Goal: Task Accomplishment & Management: Complete application form

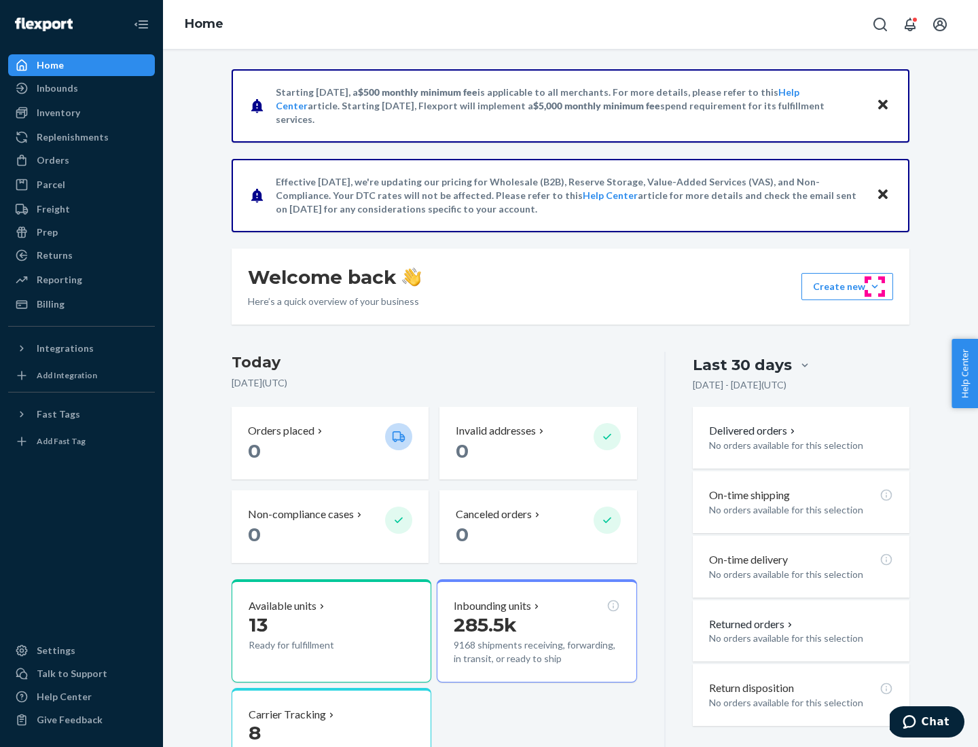
click at [875, 287] on button "Create new Create new inbound Create new order Create new product" at bounding box center [848, 286] width 92 height 27
click at [82, 88] on div "Inbounds" at bounding box center [82, 88] width 144 height 19
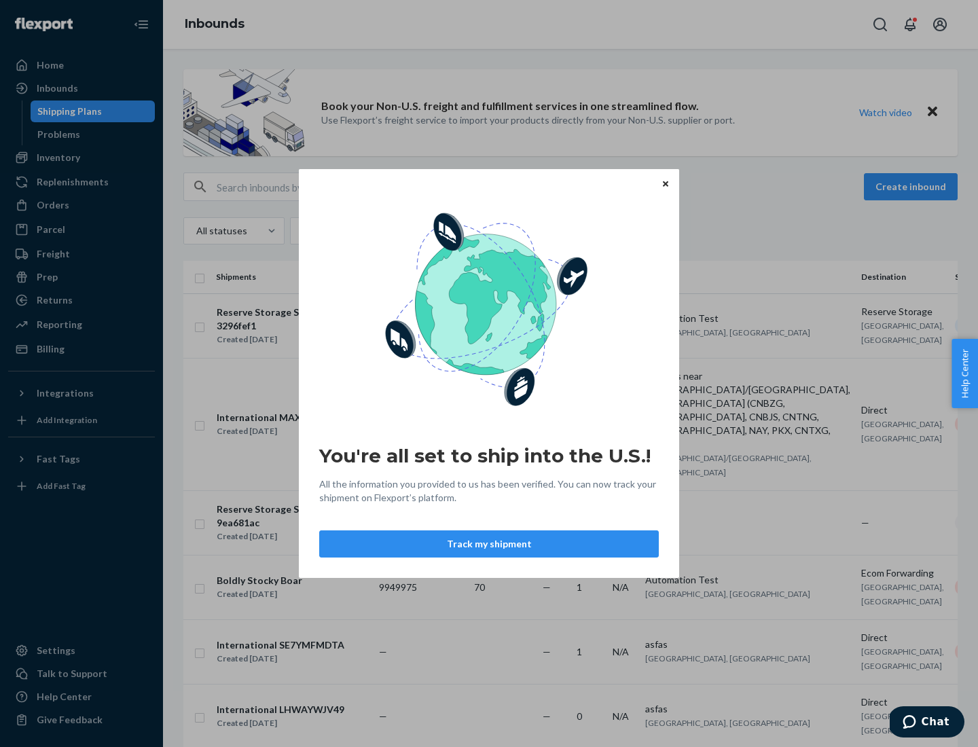
click at [489, 544] on button "Track my shipment" at bounding box center [489, 544] width 340 height 27
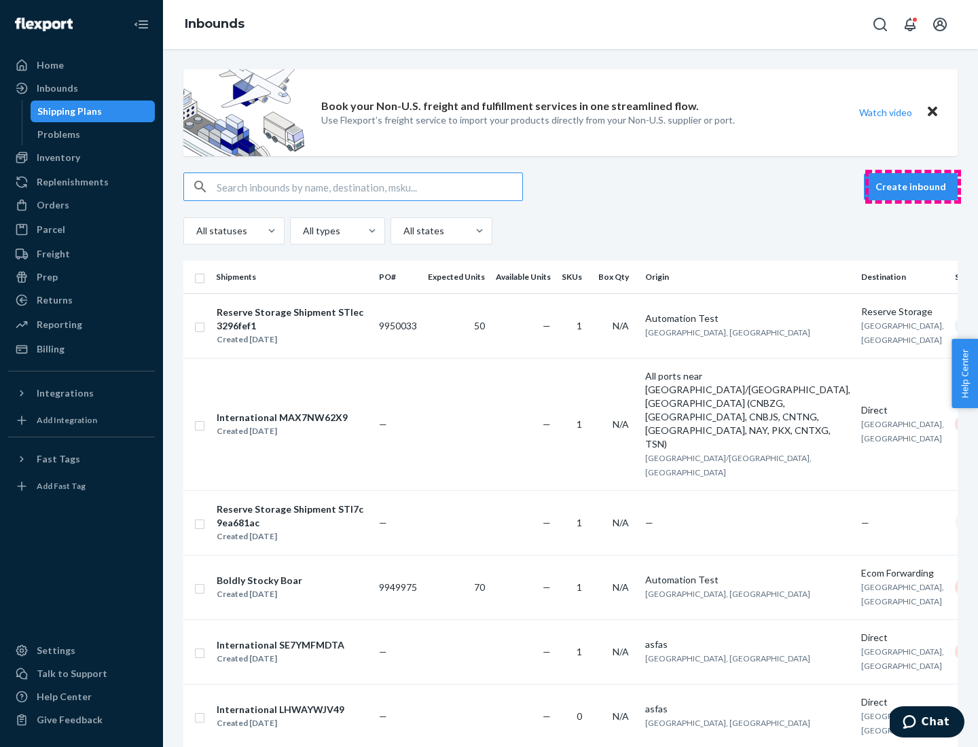
click at [913, 187] on button "Create inbound" at bounding box center [911, 186] width 94 height 27
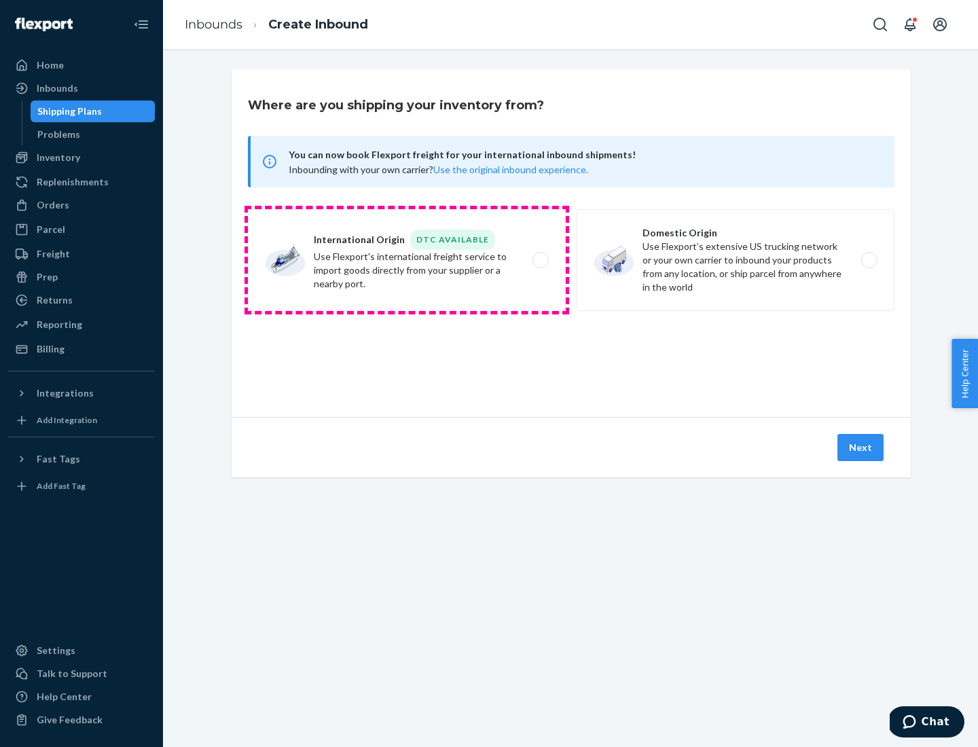
click at [407, 260] on label "International Origin DTC Available Use Flexport's international freight service…" at bounding box center [407, 260] width 318 height 102
click at [540, 260] on input "International Origin DTC Available Use Flexport's international freight service…" at bounding box center [544, 260] width 9 height 9
radio input "true"
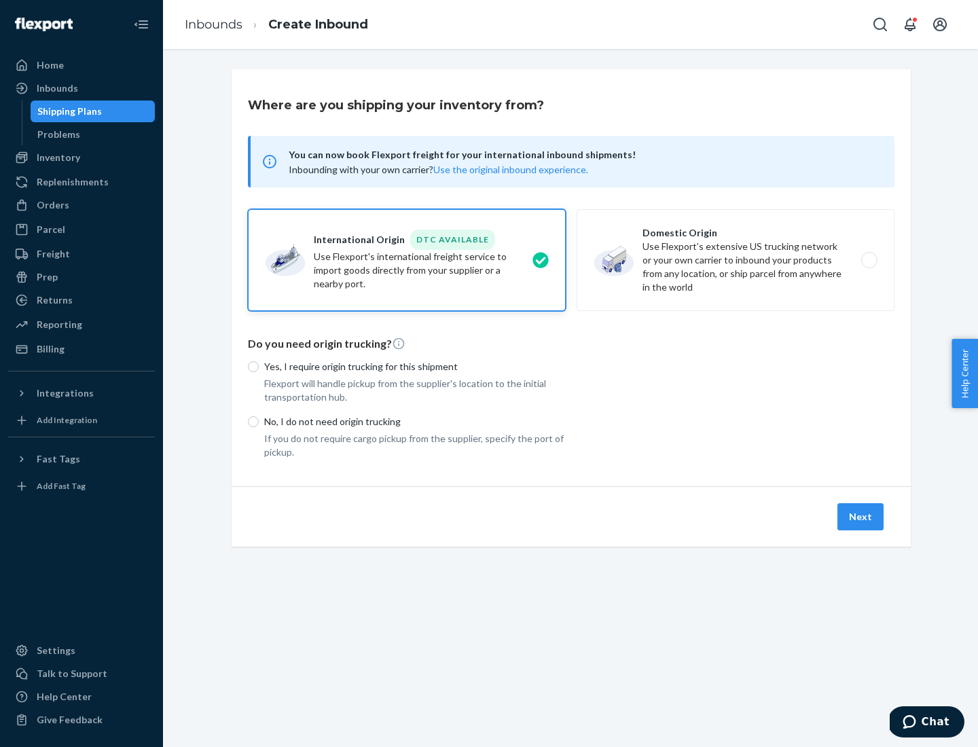
click at [415, 421] on p "No, I do not need origin trucking" at bounding box center [415, 422] width 302 height 14
click at [259, 421] on input "No, I do not need origin trucking" at bounding box center [253, 421] width 11 height 11
radio input "true"
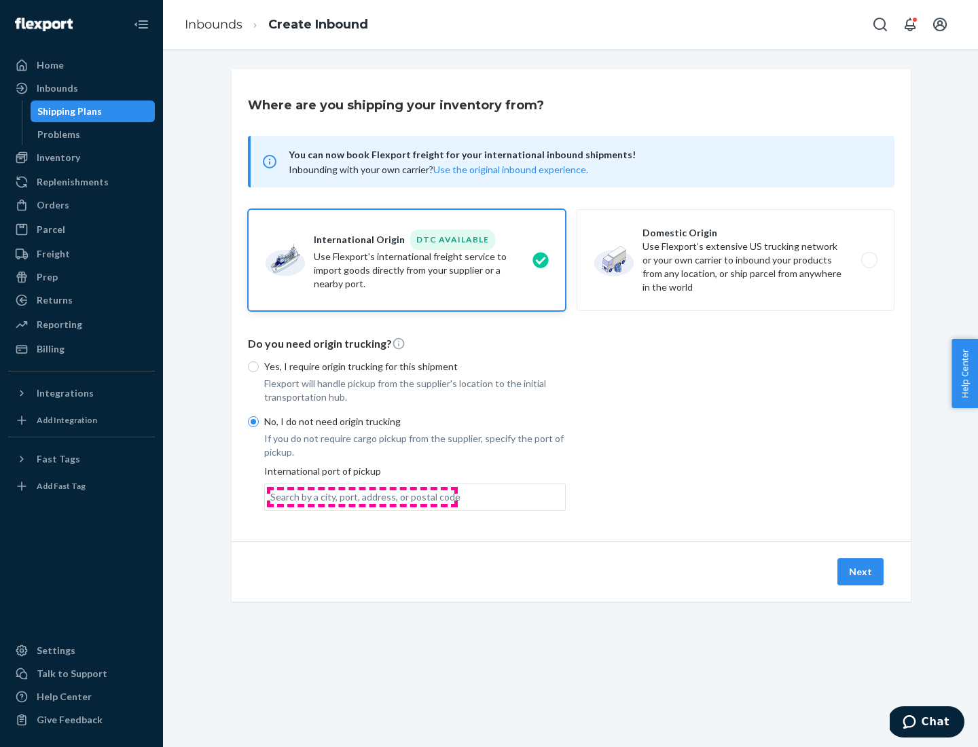
click at [362, 497] on div "Search by a city, port, address, or postal code" at bounding box center [365, 497] width 190 height 14
click at [272, 497] on input "Search by a city, port, address, or postal code" at bounding box center [270, 497] width 1 height 14
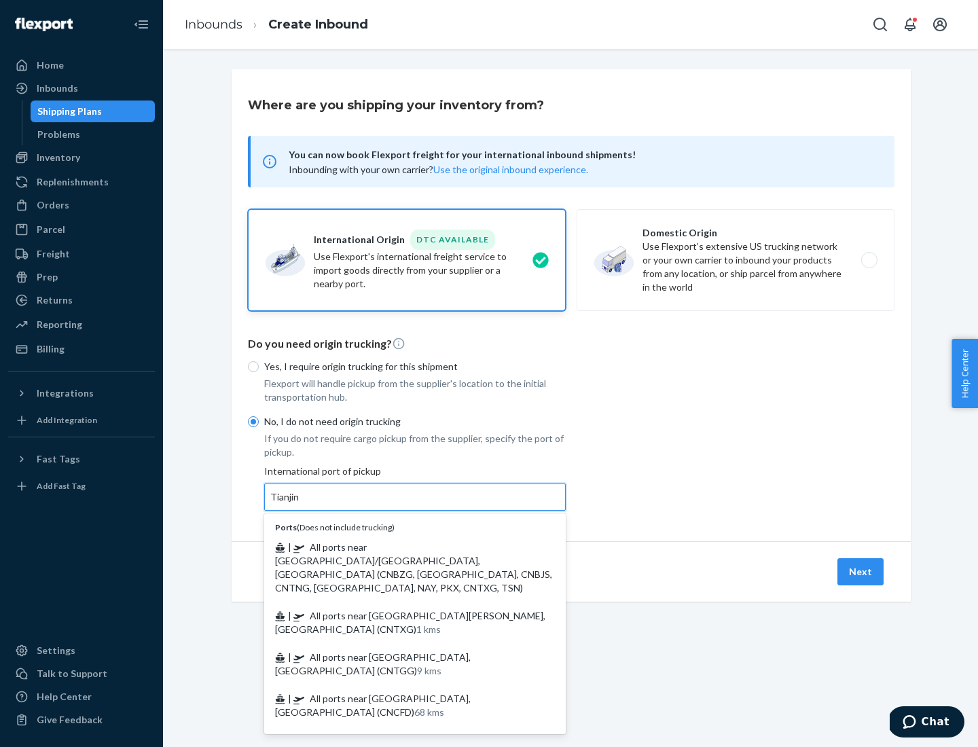
click at [401, 547] on span "| All ports near [GEOGRAPHIC_DATA]/[GEOGRAPHIC_DATA], [GEOGRAPHIC_DATA] (CNBZG,…" at bounding box center [413, 567] width 277 height 52
click at [300, 504] on input "Tianjin" at bounding box center [285, 497] width 30 height 14
type input "All ports near [GEOGRAPHIC_DATA]/[GEOGRAPHIC_DATA], [GEOGRAPHIC_DATA] (CNBZG, […"
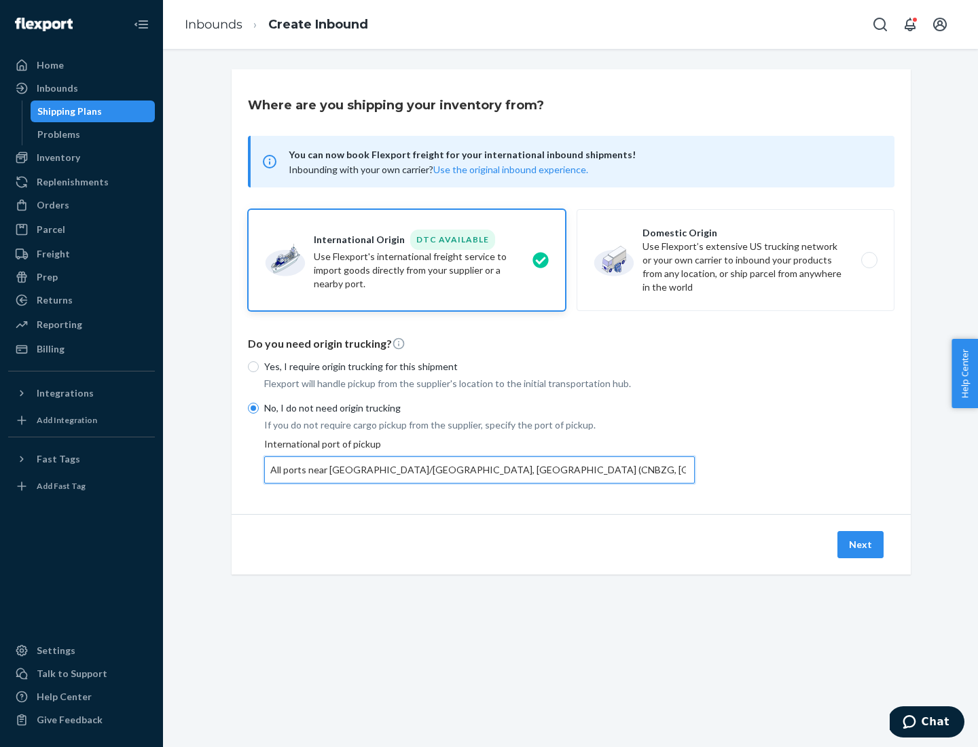
click at [861, 544] on button "Next" at bounding box center [861, 544] width 46 height 27
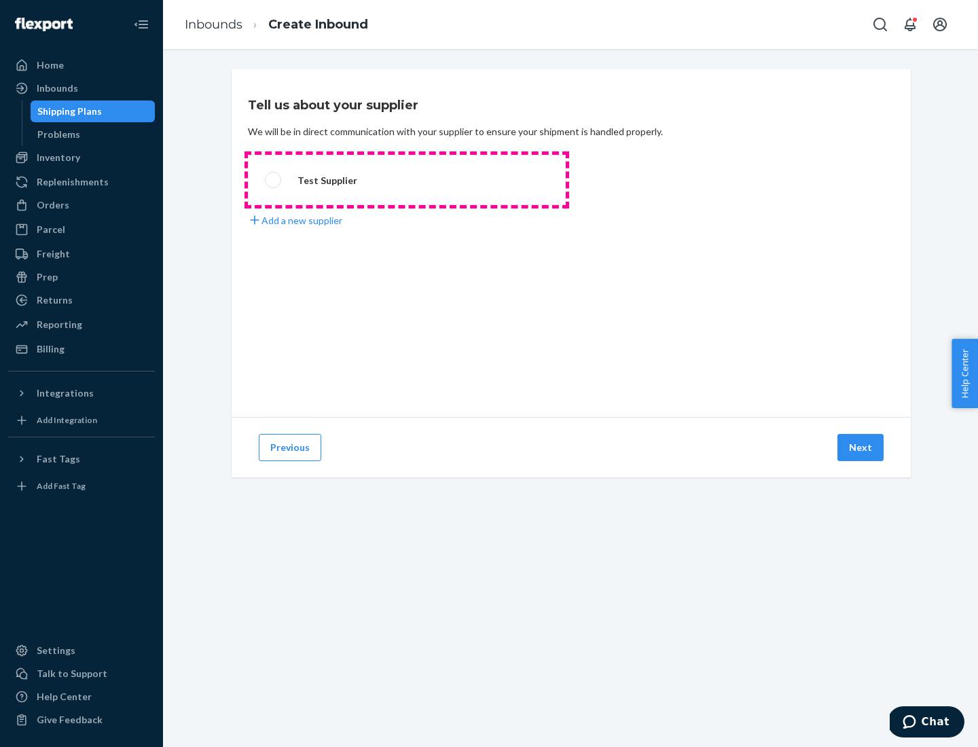
click at [407, 180] on label "Test Supplier" at bounding box center [407, 180] width 318 height 50
click at [274, 180] on input "Test Supplier" at bounding box center [269, 180] width 9 height 9
radio input "true"
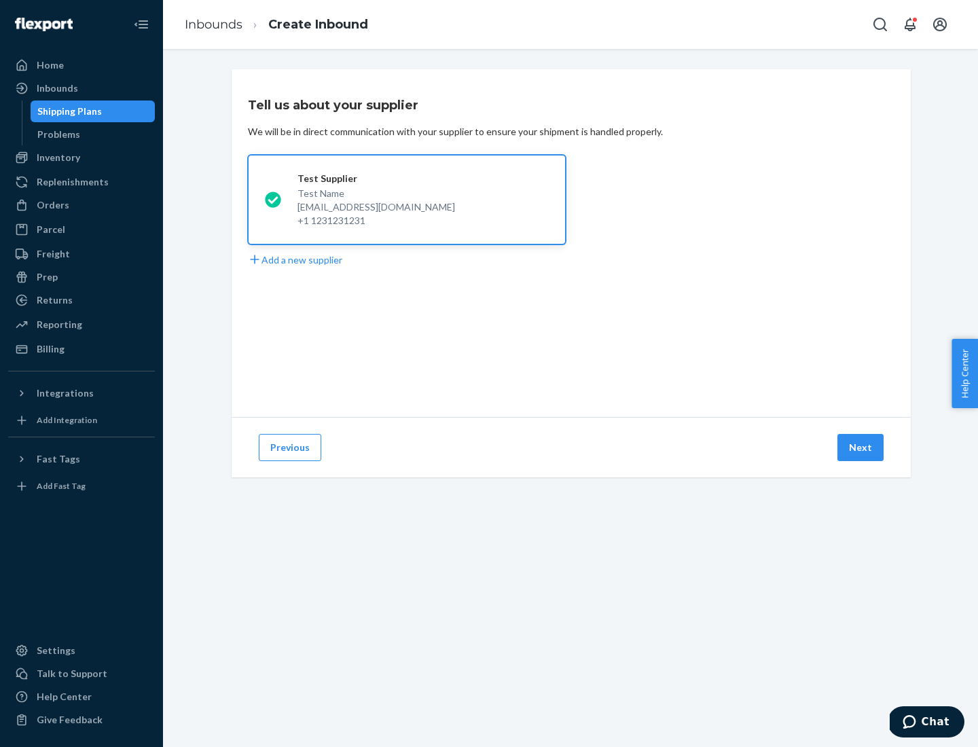
click at [861, 448] on button "Next" at bounding box center [861, 447] width 46 height 27
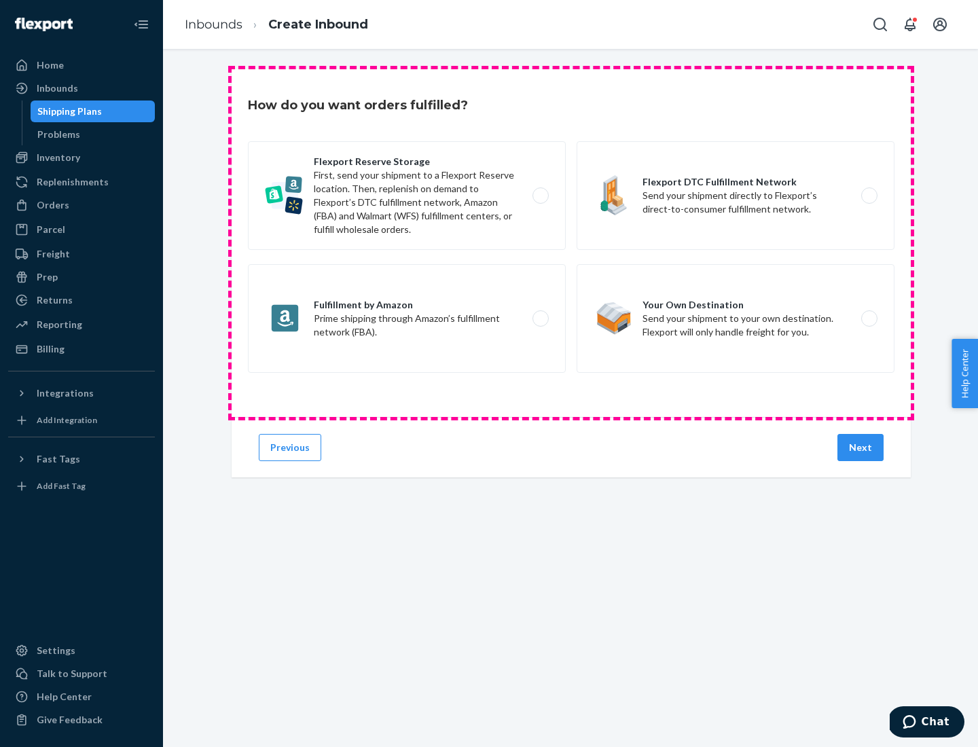
click at [571, 243] on div "Flexport Reserve Storage First, send your shipment to a Flexport Reserve locati…" at bounding box center [571, 258] width 647 height 235
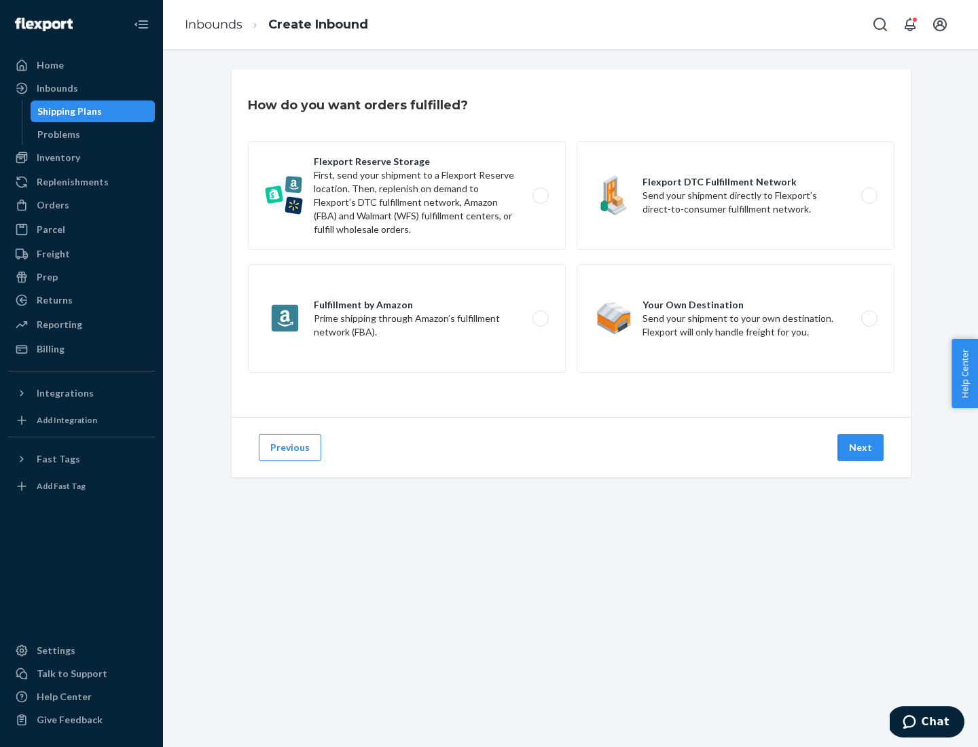
click at [736, 196] on label "Flexport DTC Fulfillment Network Send your shipment directly to Flexport’s dire…" at bounding box center [736, 195] width 318 height 109
click at [869, 196] on input "Flexport DTC Fulfillment Network Send your shipment directly to Flexport’s dire…" at bounding box center [873, 196] width 9 height 9
radio input "true"
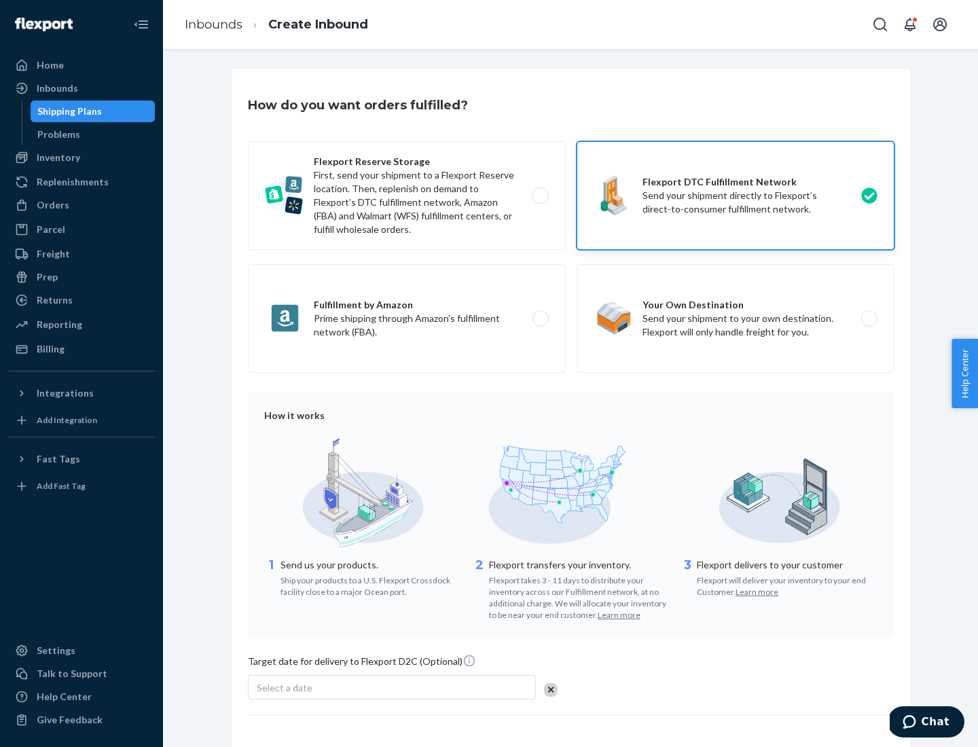
scroll to position [100, 0]
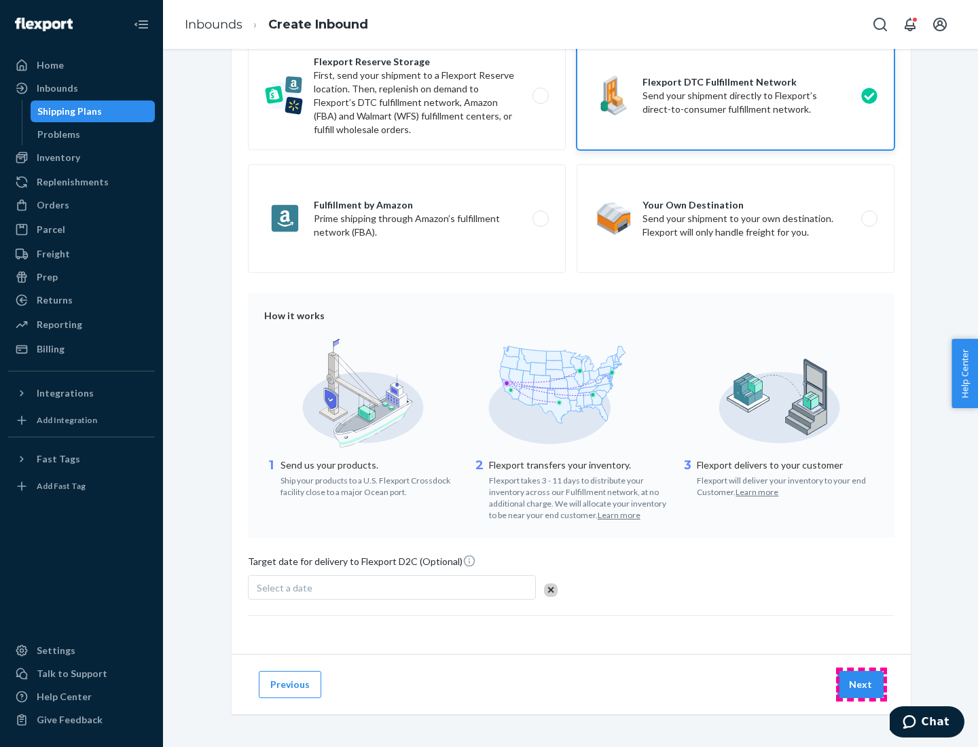
click at [861, 684] on button "Next" at bounding box center [861, 684] width 46 height 27
